Goal: Task Accomplishment & Management: Manage account settings

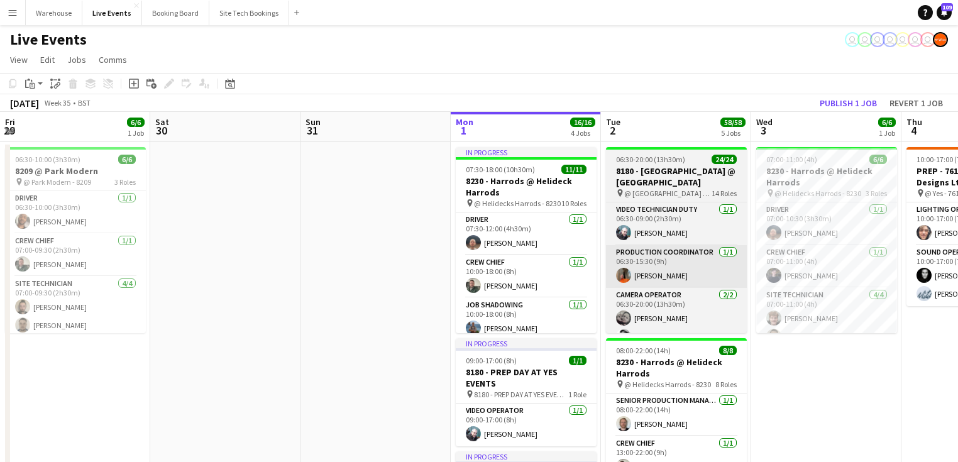
scroll to position [0, 372]
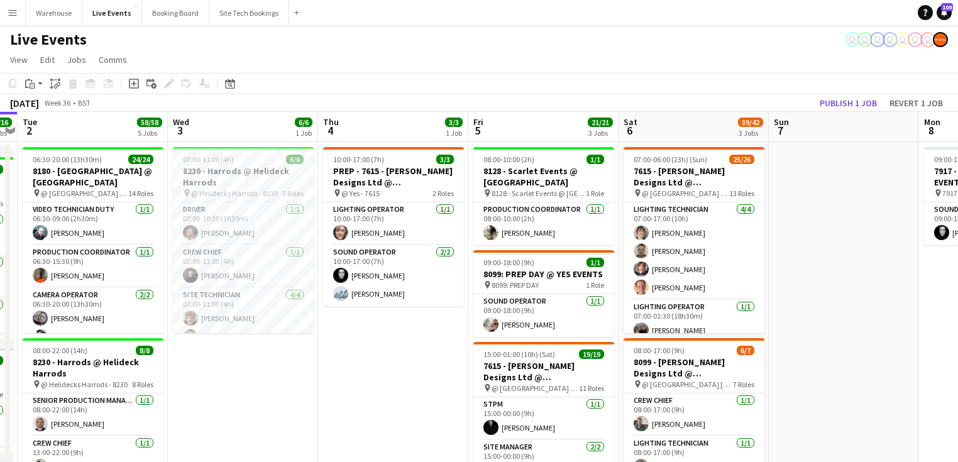
drag, startPoint x: 448, startPoint y: 386, endPoint x: 232, endPoint y: 393, distance: 215.7
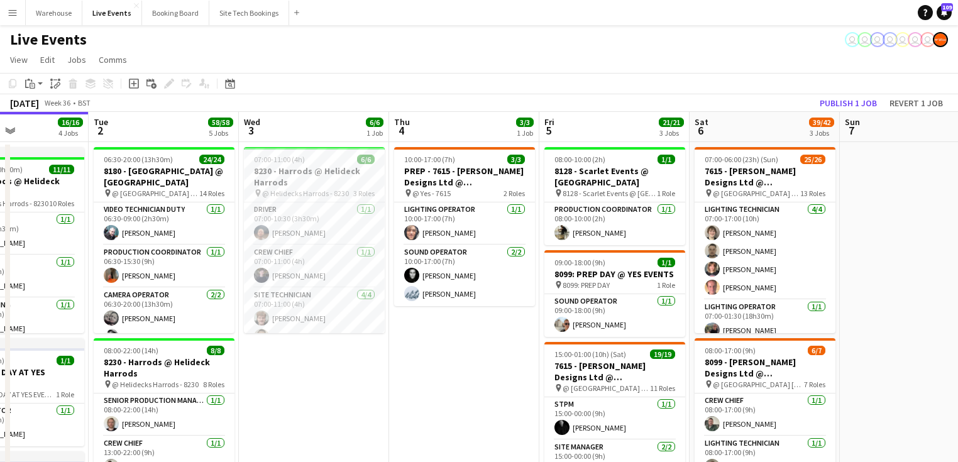
drag, startPoint x: 331, startPoint y: 376, endPoint x: 95, endPoint y: 372, distance: 235.7
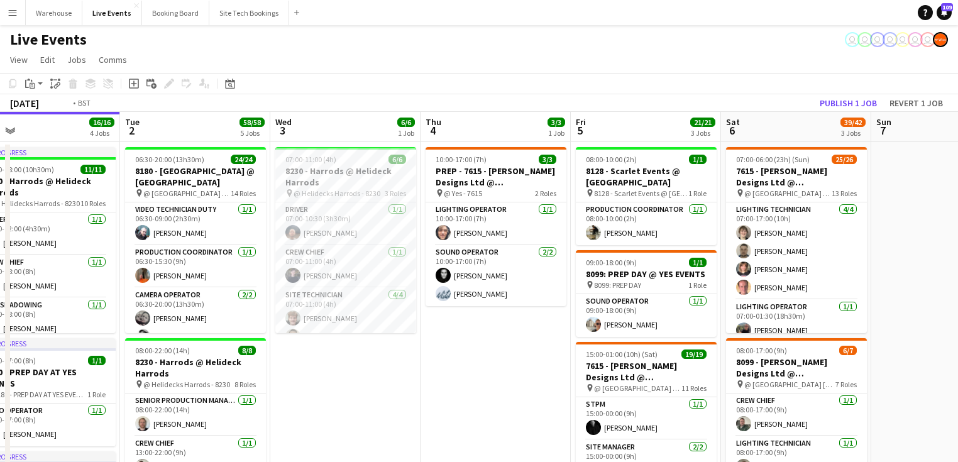
scroll to position [0, 370]
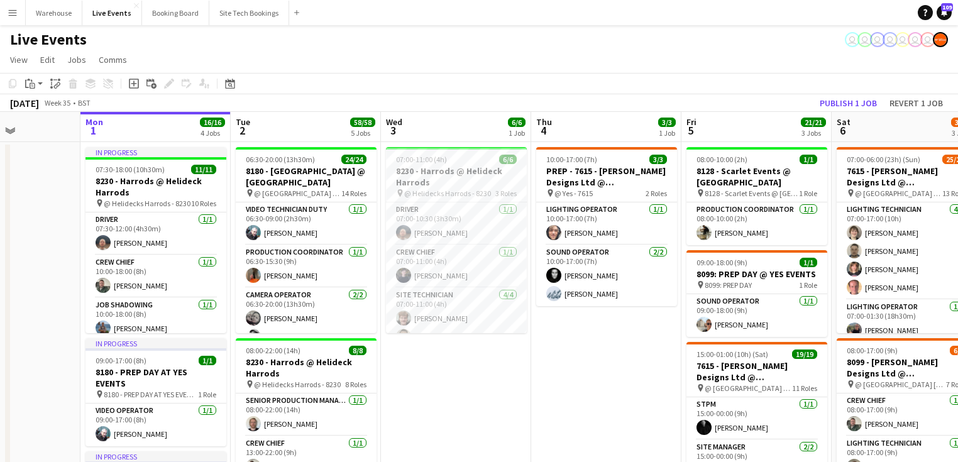
drag, startPoint x: 93, startPoint y: 373, endPoint x: 543, endPoint y: 336, distance: 451.6
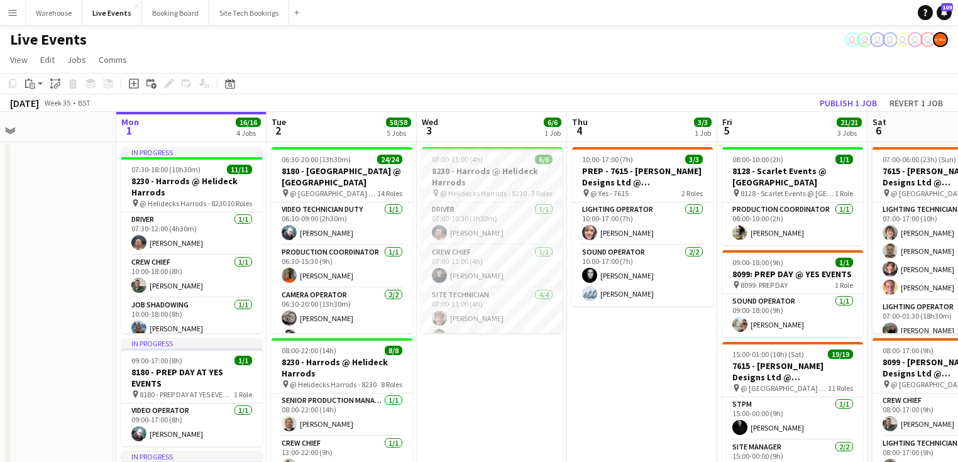
drag, startPoint x: 443, startPoint y: 375, endPoint x: 480, endPoint y: 357, distance: 40.5
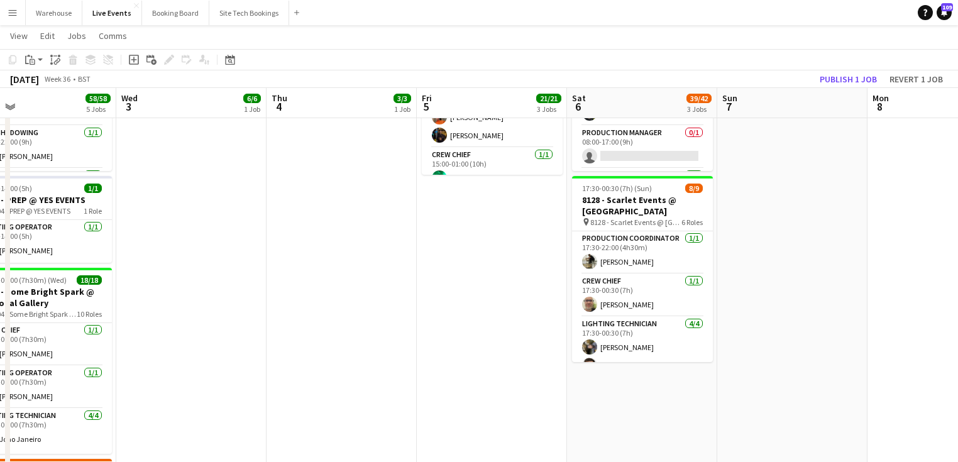
scroll to position [0, 464]
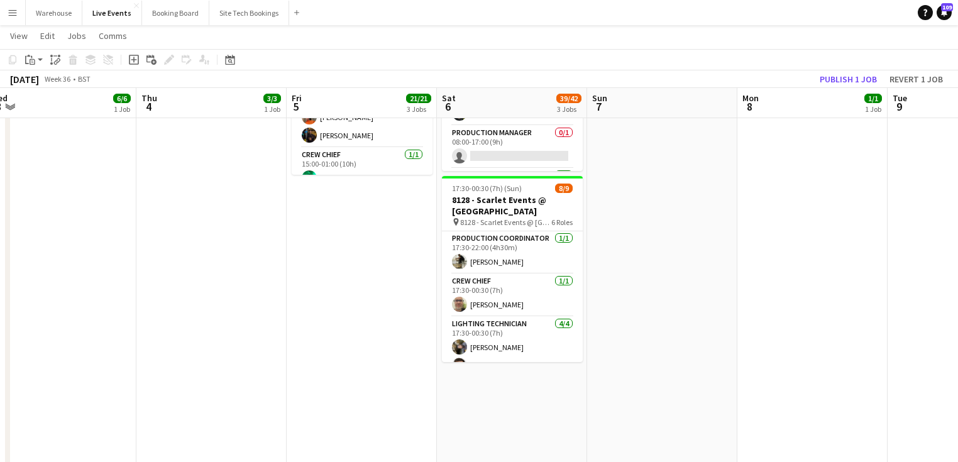
drag, startPoint x: 615, startPoint y: 276, endPoint x: 336, endPoint y: 287, distance: 279.3
click at [336, 287] on app-calendar-viewport "Sun 31 Mon 1 16/16 4 Jobs Tue 2 58/58 5 Jobs Wed 3 6/6 1 Job Thu 4 3/3 1 Job Fr…" at bounding box center [479, 190] width 958 height 986
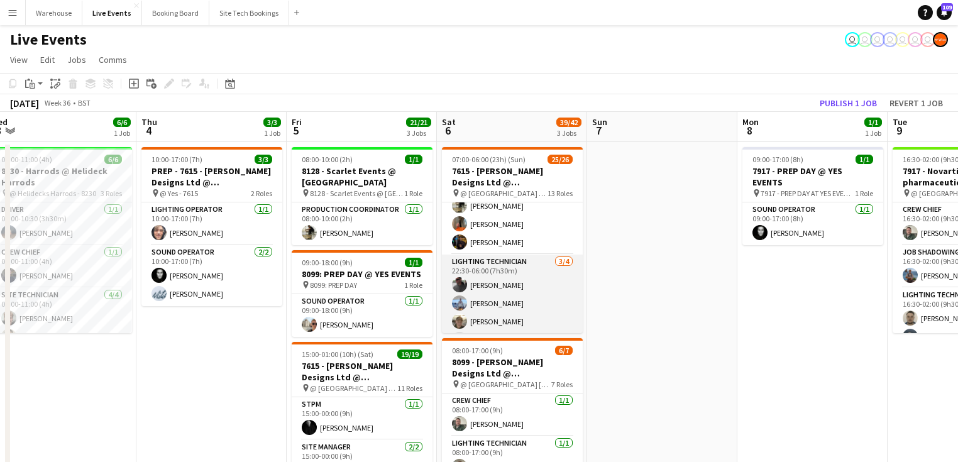
scroll to position [553, 0]
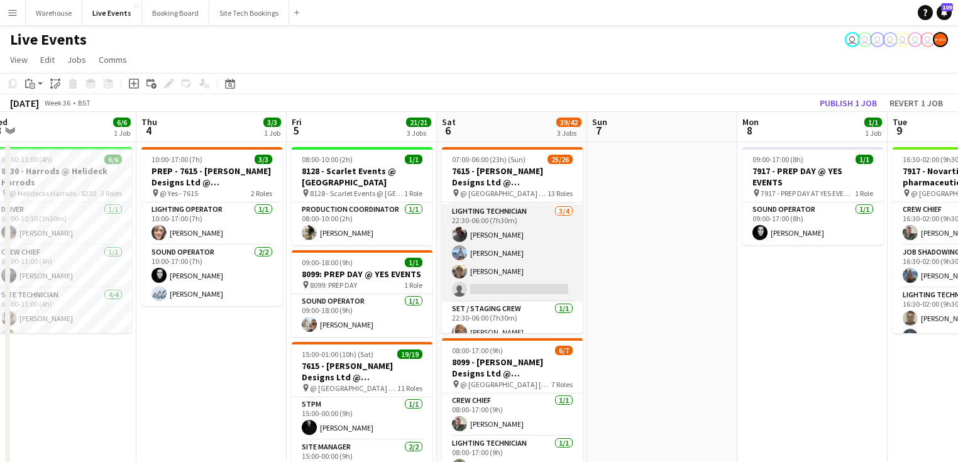
click at [518, 217] on app-card-role "Lighting Technician [DATE] 22:30-06:00 (7h30m) [PERSON_NAME] [PERSON_NAME] [PER…" at bounding box center [512, 252] width 141 height 97
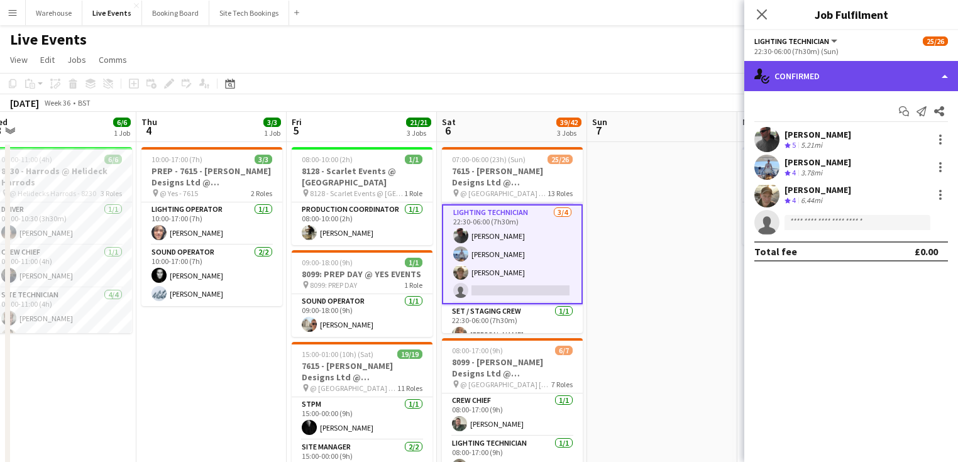
click at [844, 81] on div "single-neutral-actions-check-2 Confirmed" at bounding box center [851, 76] width 214 height 30
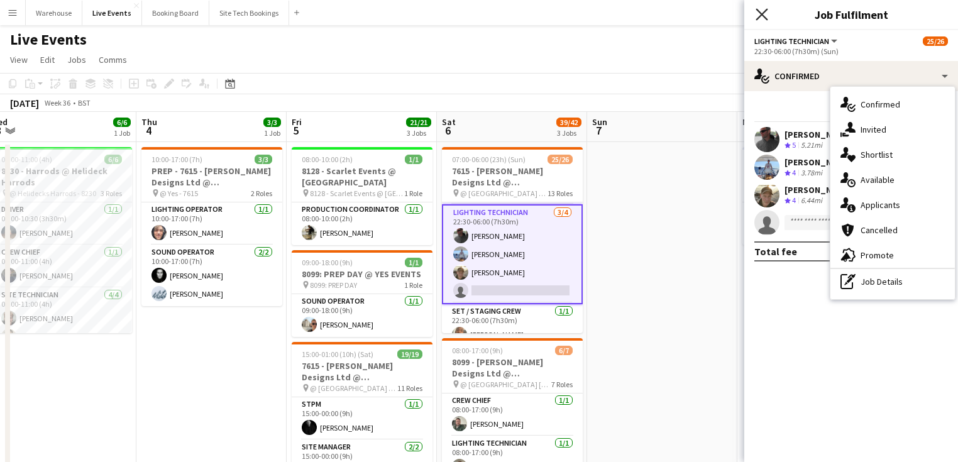
click at [761, 18] on icon "Close pop-in" at bounding box center [762, 14] width 12 height 12
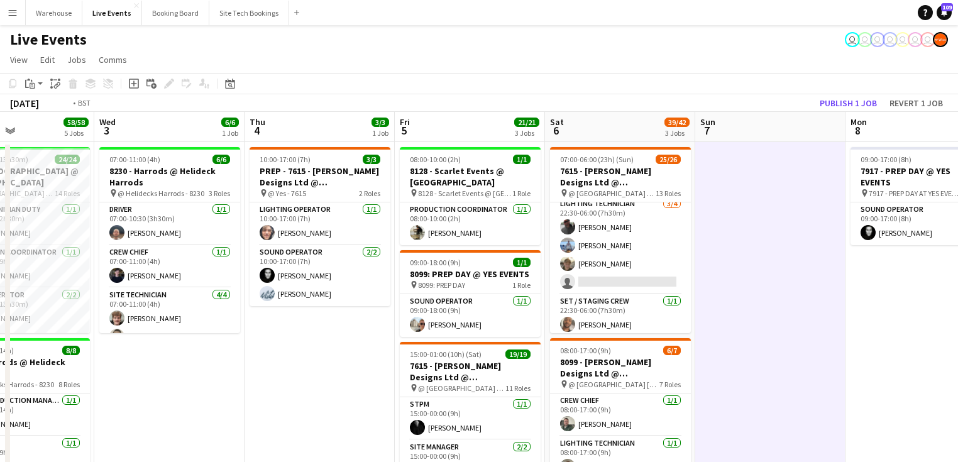
scroll to position [0, 260]
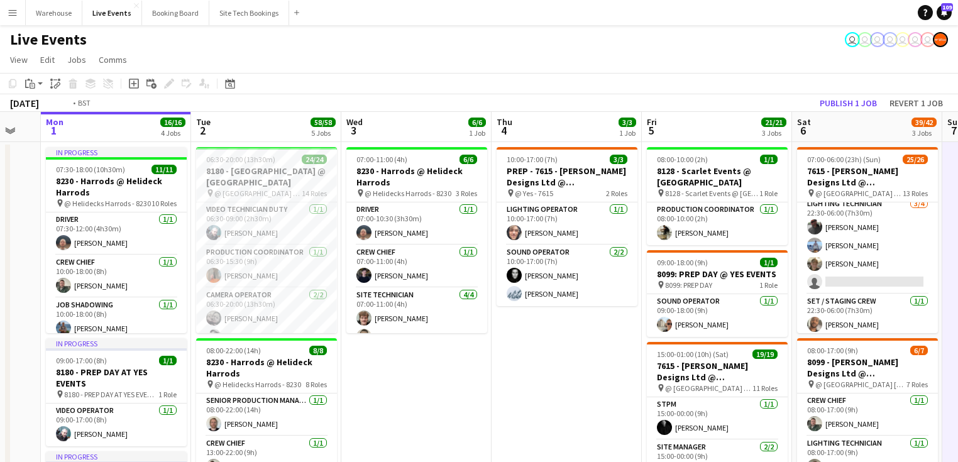
drag, startPoint x: 171, startPoint y: 415, endPoint x: 50, endPoint y: 367, distance: 130.0
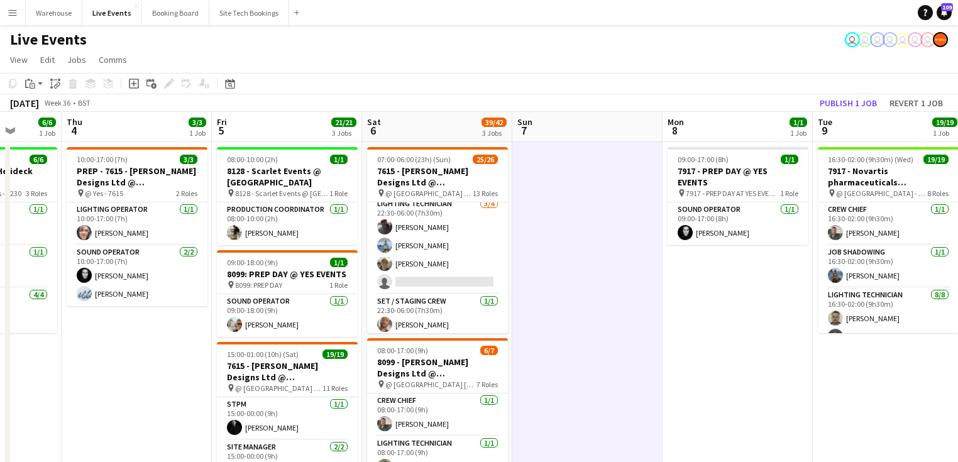
drag, startPoint x: 460, startPoint y: 329, endPoint x: 210, endPoint y: 297, distance: 252.3
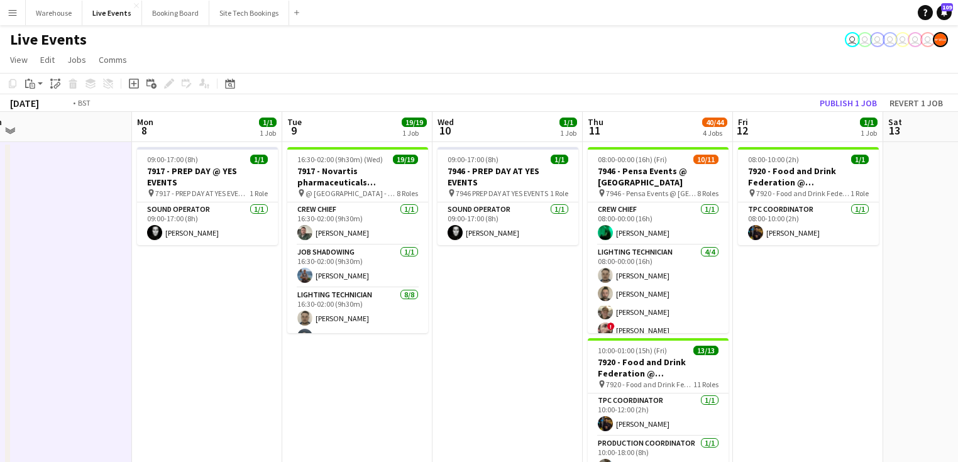
drag, startPoint x: 168, startPoint y: 297, endPoint x: 142, endPoint y: 286, distance: 28.1
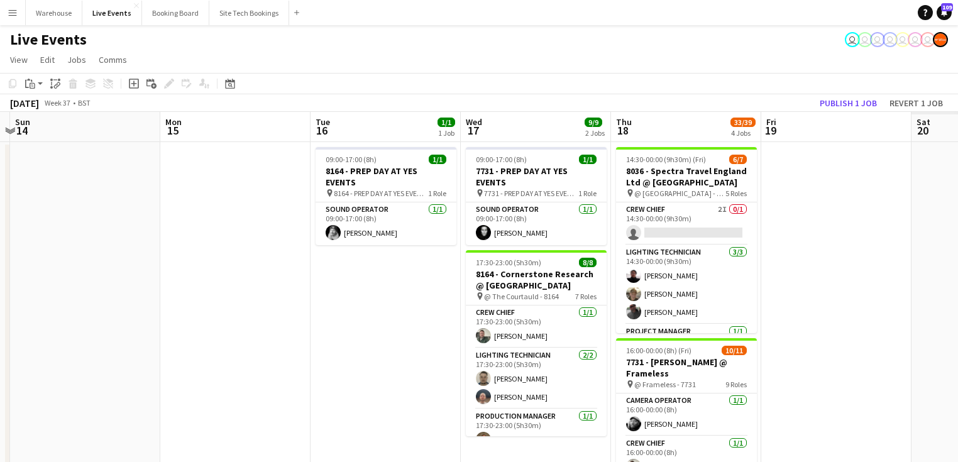
drag, startPoint x: 146, startPoint y: 306, endPoint x: 145, endPoint y: 299, distance: 7.0
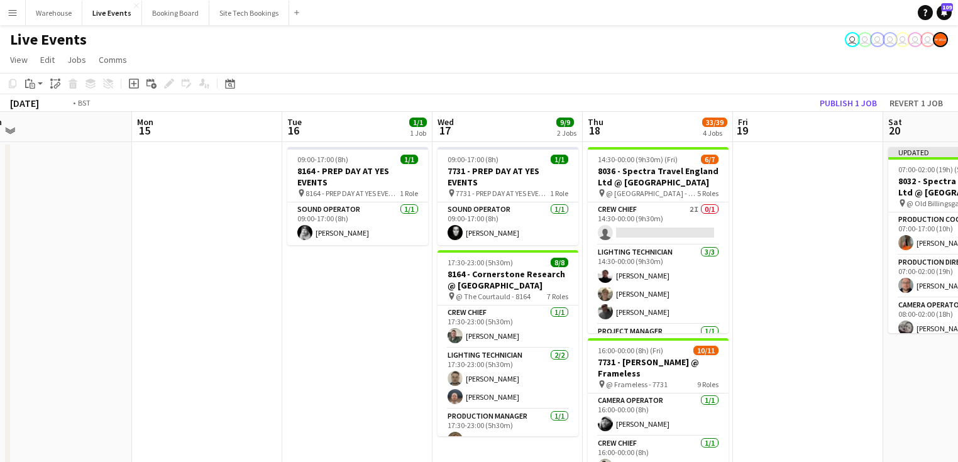
drag, startPoint x: 348, startPoint y: 302, endPoint x: 89, endPoint y: 271, distance: 260.9
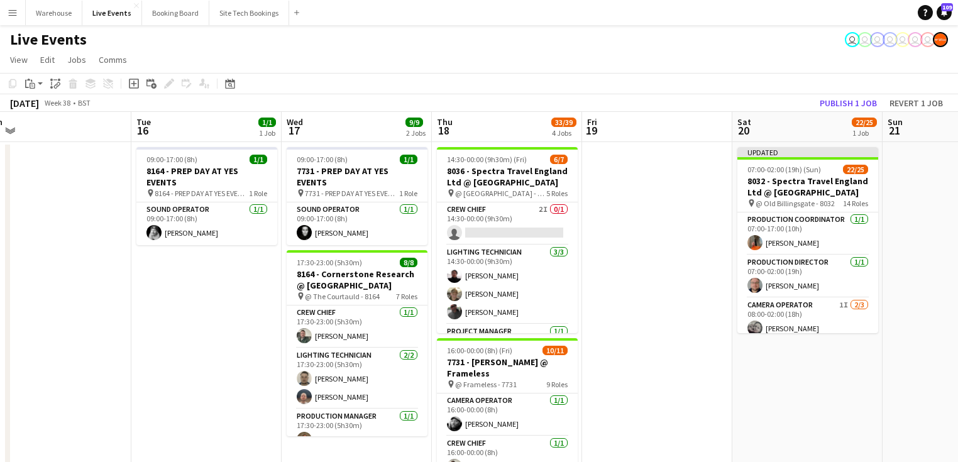
scroll to position [50, 0]
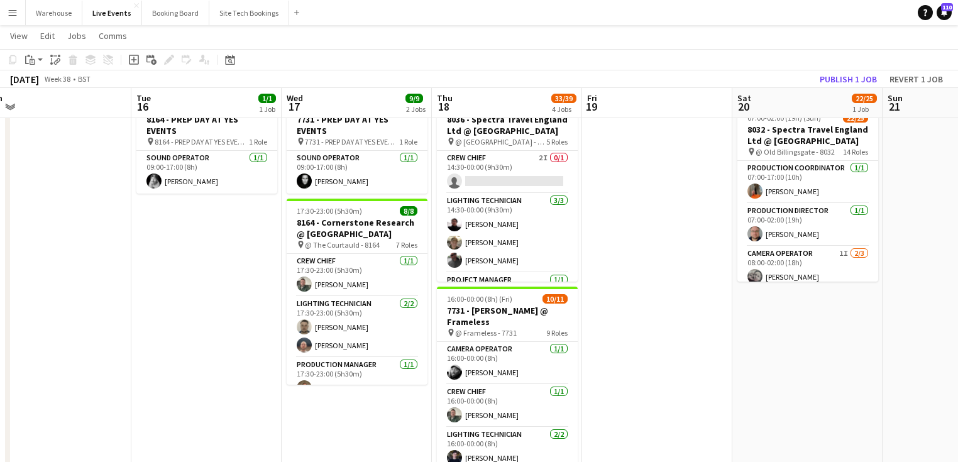
click at [23, 14] on button "Menu" at bounding box center [12, 12] width 25 height 25
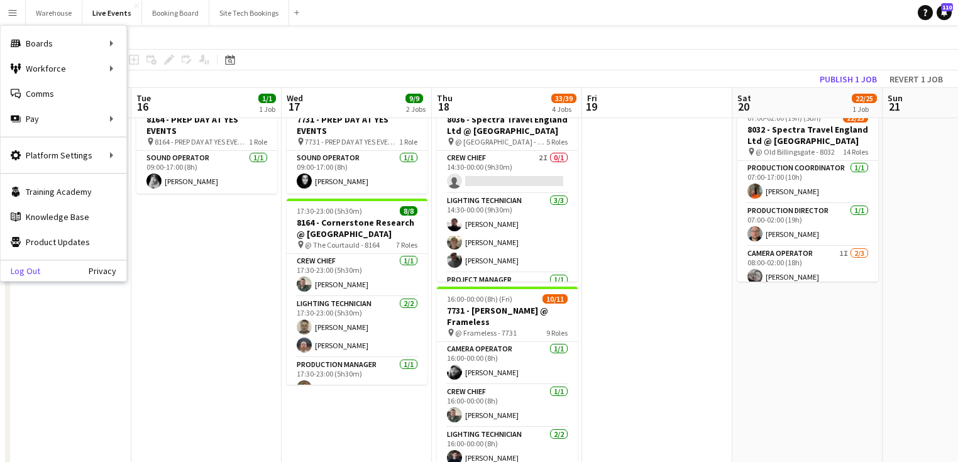
click at [35, 274] on link "Log Out" at bounding box center [21, 271] width 40 height 10
